Goal: Task Accomplishment & Management: Complete application form

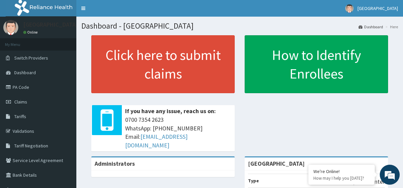
scroll to position [31, 0]
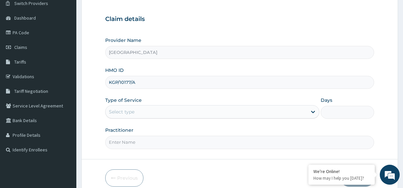
scroll to position [68, 0]
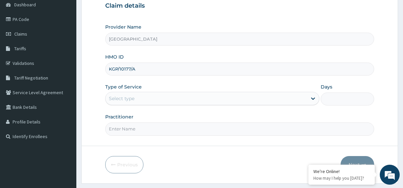
type input "KGP/10177/A"
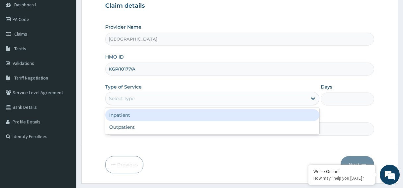
click at [304, 98] on div "Select type" at bounding box center [206, 98] width 201 height 11
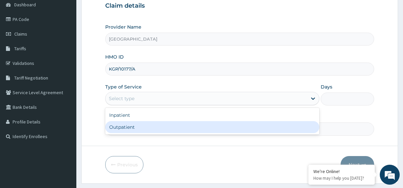
click at [130, 130] on div "Outpatient" at bounding box center [212, 127] width 214 height 12
type input "1"
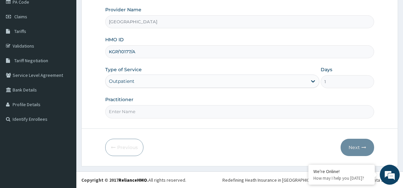
scroll to position [85, 0]
click at [181, 116] on input "Practitioner" at bounding box center [239, 111] width 269 height 13
type input "L"
type input "DR LINCOLN"
click at [358, 145] on button "Next" at bounding box center [358, 146] width 34 height 17
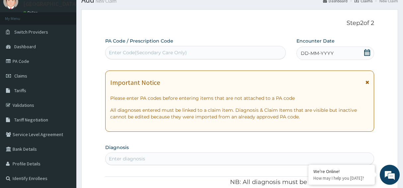
scroll to position [0, 0]
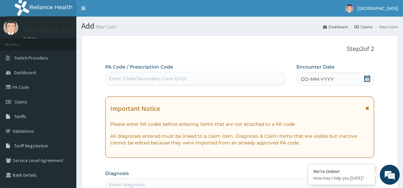
click at [158, 80] on div "Enter Code(Secondary Care Only)" at bounding box center [148, 78] width 78 height 7
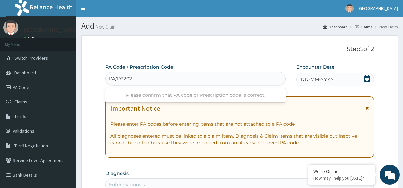
type input "PA/D92029"
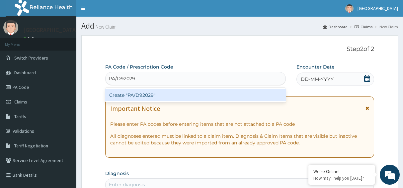
click at [152, 96] on div "Create "PA/D92029"" at bounding box center [195, 95] width 181 height 12
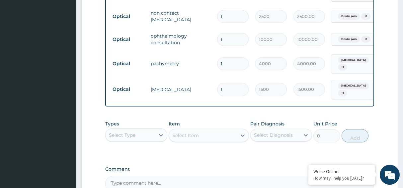
scroll to position [380, 0]
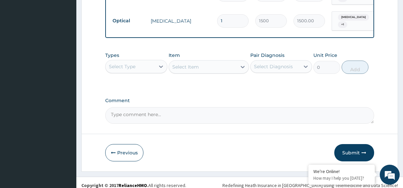
click at [356, 145] on button "Submit" at bounding box center [354, 152] width 40 height 17
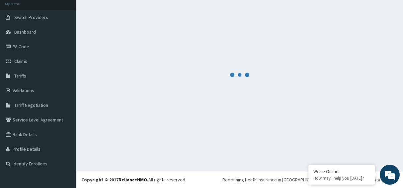
scroll to position [41, 0]
